Goal: Find specific page/section: Find specific page/section

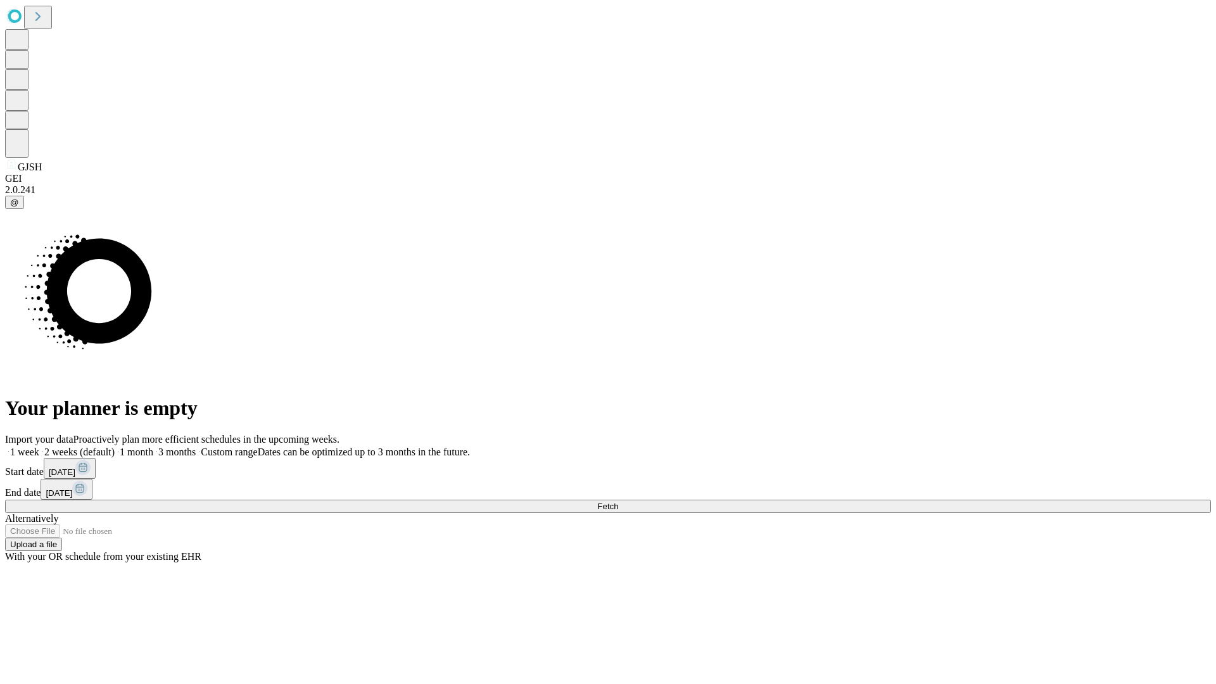
click at [618, 501] on span "Fetch" at bounding box center [607, 505] width 21 height 9
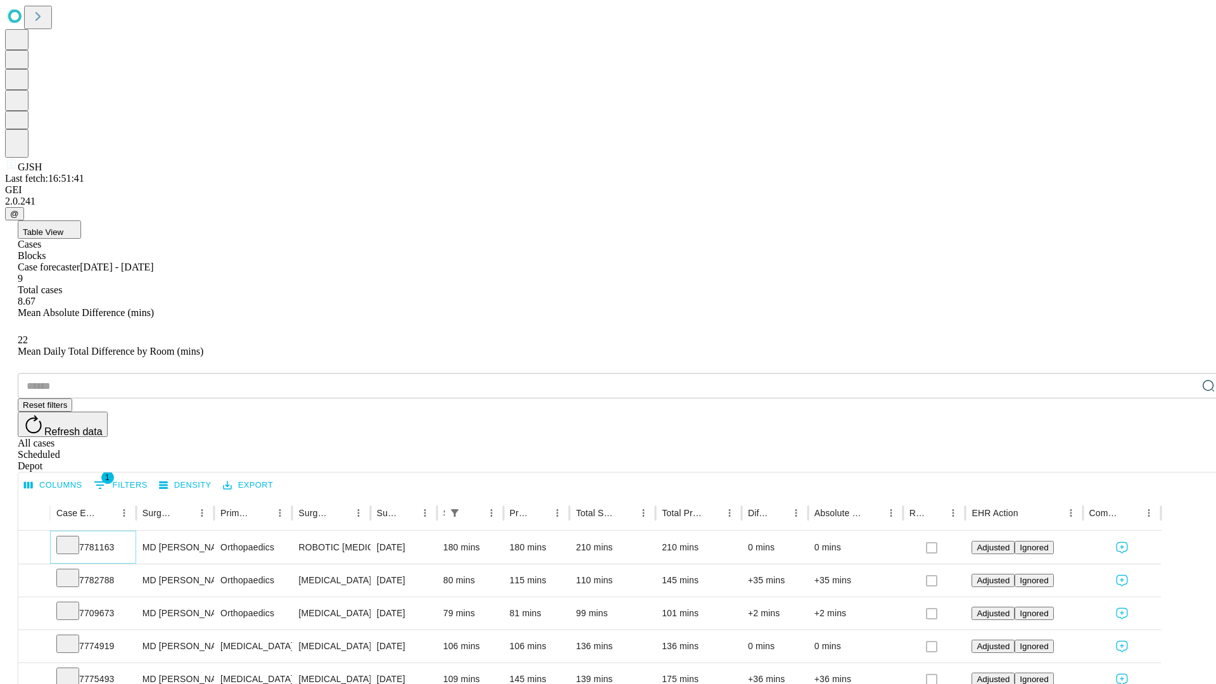
click at [74, 538] on icon at bounding box center [67, 544] width 13 height 13
